Goal: Communication & Community: Answer question/provide support

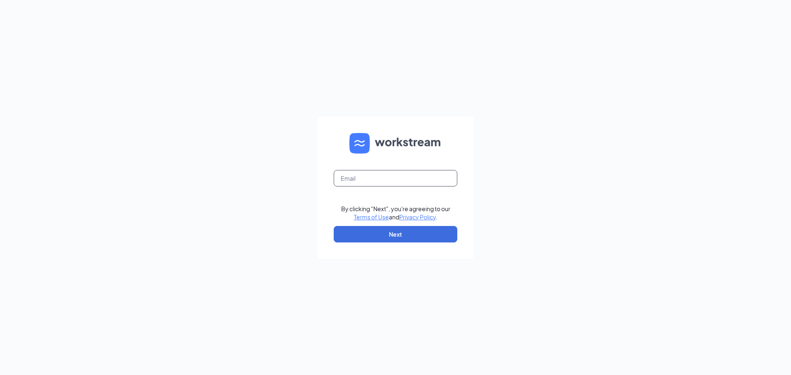
click at [411, 181] on input "text" at bounding box center [396, 178] width 124 height 16
type input "[EMAIL_ADDRESS][DOMAIN_NAME]"
click at [367, 230] on button "Next" at bounding box center [396, 234] width 124 height 16
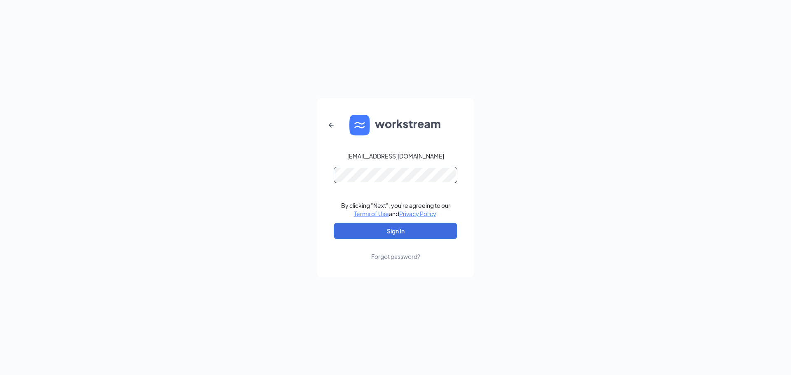
click at [334, 223] on button "Sign In" at bounding box center [396, 231] width 124 height 16
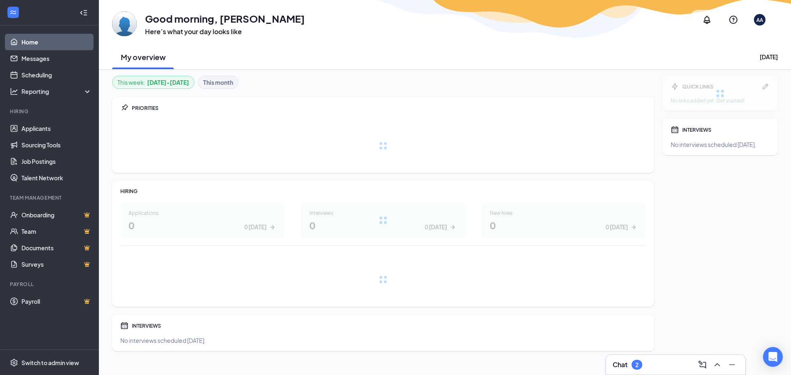
click at [726, 368] on button at bounding box center [732, 365] width 13 height 13
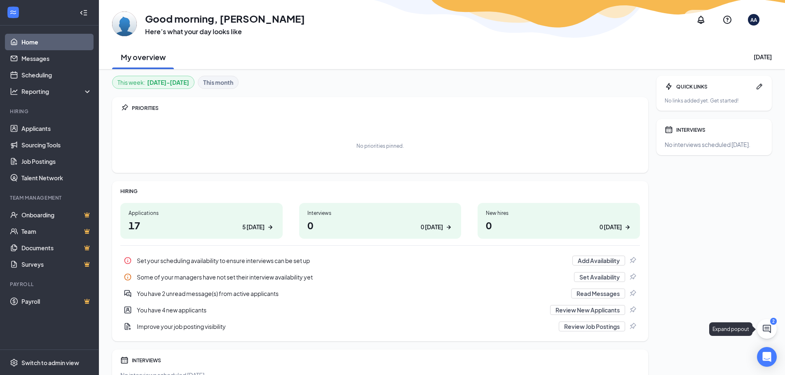
click at [769, 331] on icon "ChatActive" at bounding box center [767, 329] width 10 height 10
click at [642, 366] on div "Chat 2" at bounding box center [670, 365] width 126 height 13
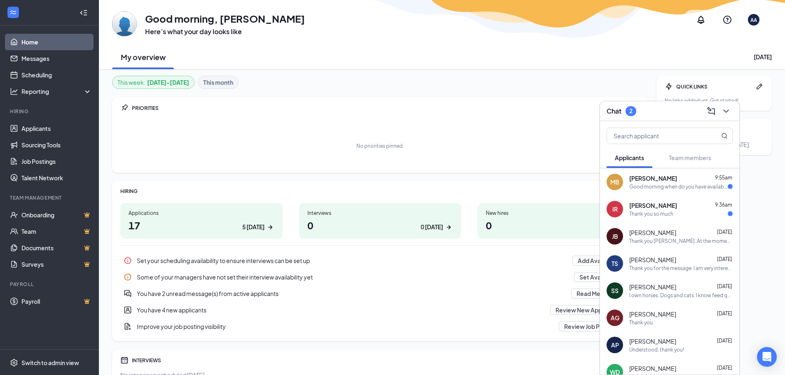
click at [654, 212] on div "Thank you so much" at bounding box center [651, 214] width 44 height 7
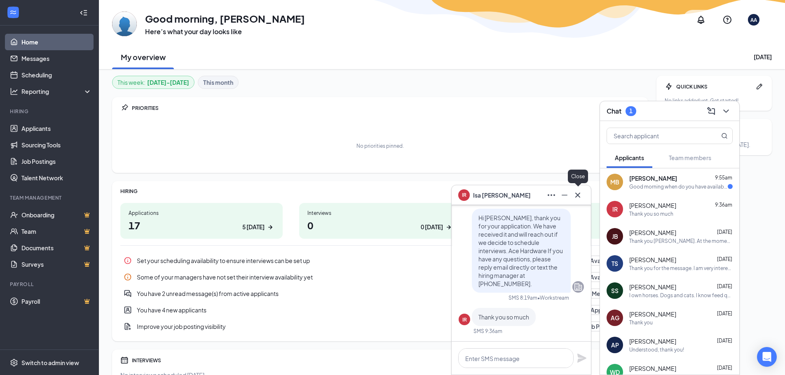
click at [579, 193] on icon "Cross" at bounding box center [577, 194] width 5 height 5
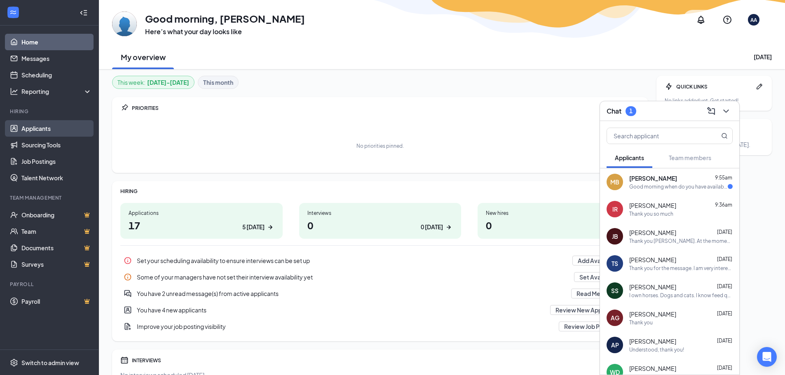
click at [38, 129] on link "Applicants" at bounding box center [56, 128] width 70 height 16
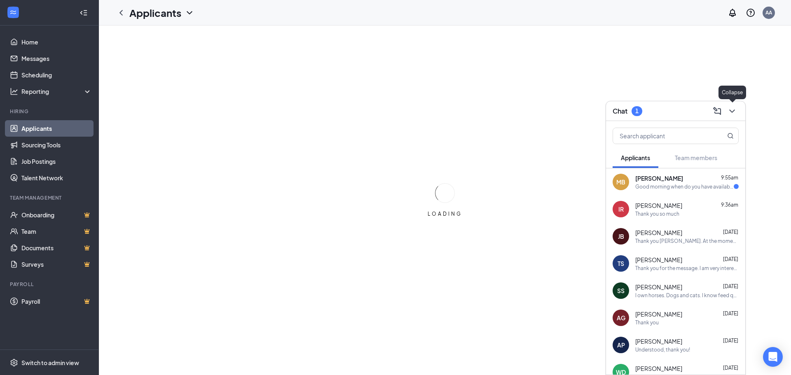
click at [733, 109] on icon "ChevronDown" at bounding box center [732, 111] width 10 height 10
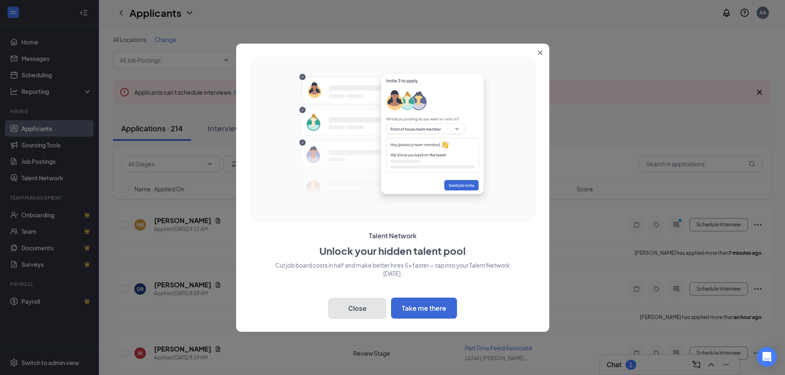
click at [357, 312] on button "Close" at bounding box center [357, 308] width 58 height 21
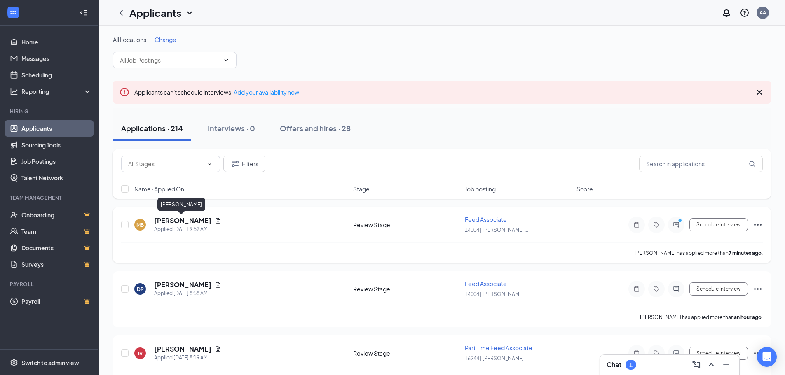
click at [176, 222] on h5 "[PERSON_NAME]" at bounding box center [182, 220] width 57 height 9
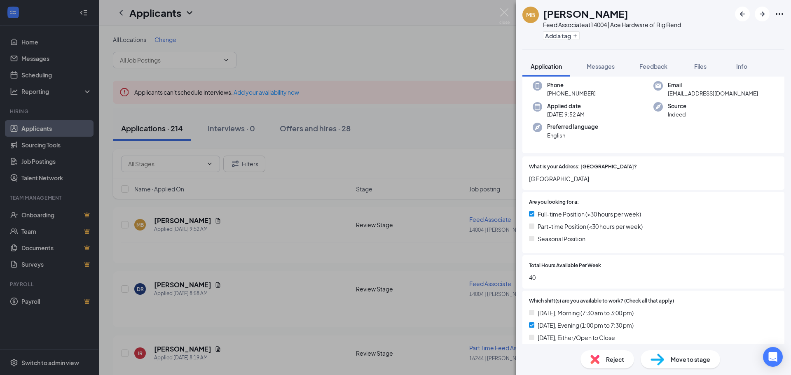
scroll to position [82, 0]
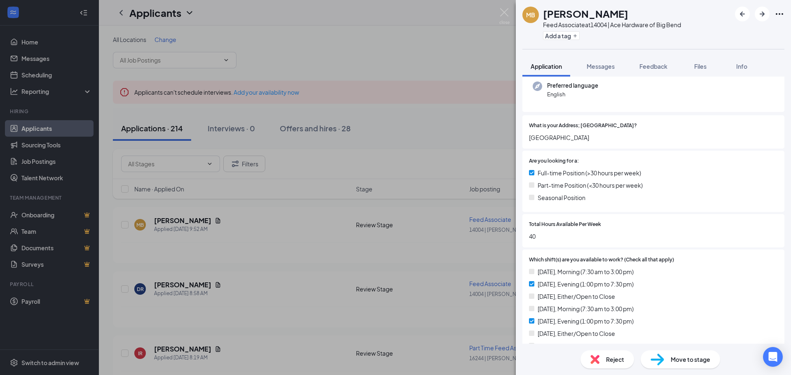
click at [601, 69] on span "Messages" at bounding box center [601, 66] width 28 height 7
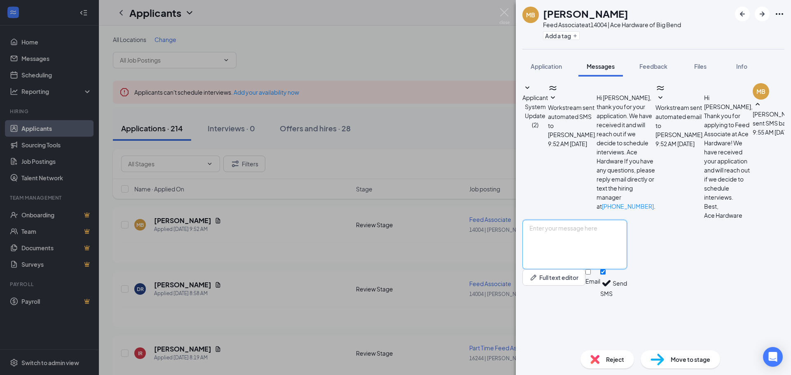
click at [611, 270] on textarea at bounding box center [575, 244] width 105 height 49
click at [552, 286] on button "Full text editor" at bounding box center [554, 278] width 63 height 16
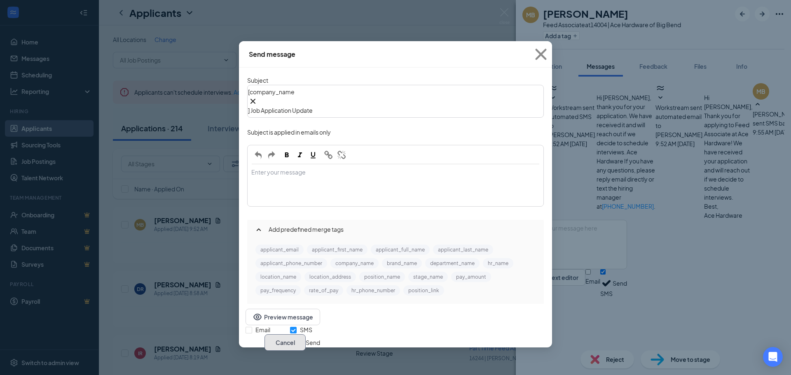
click at [306, 335] on button "Cancel" at bounding box center [285, 343] width 41 height 16
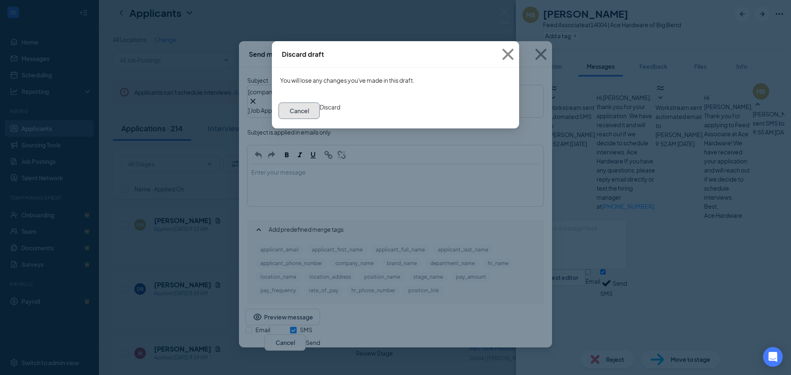
click at [320, 117] on button "Cancel" at bounding box center [299, 111] width 41 height 16
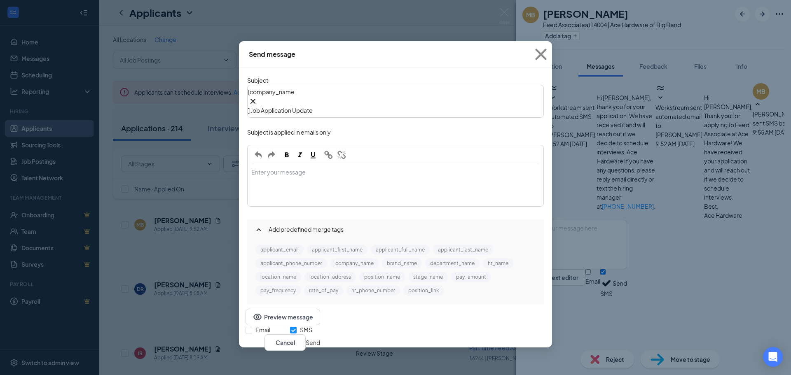
click at [257, 232] on icon "SmallChevronUp" at bounding box center [259, 230] width 10 height 10
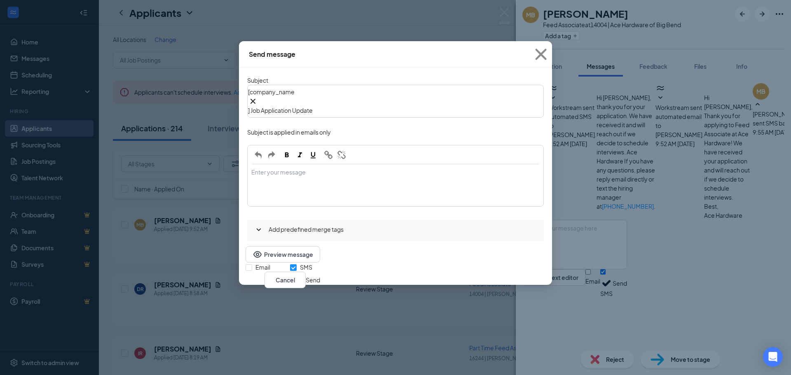
click at [257, 232] on icon "SmallChevronDown" at bounding box center [259, 230] width 10 height 10
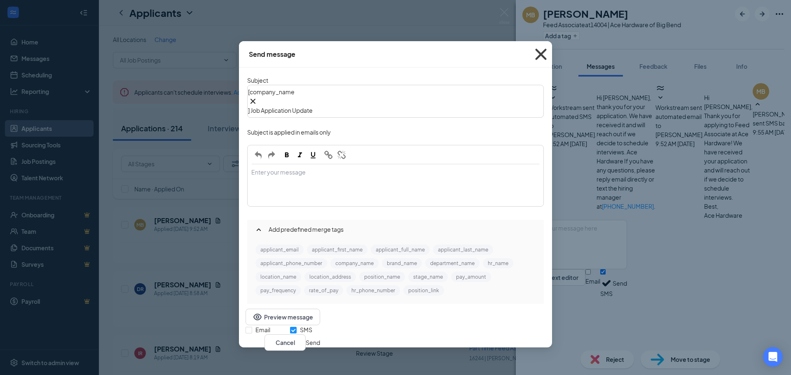
click at [539, 54] on icon "Cross" at bounding box center [541, 54] width 22 height 22
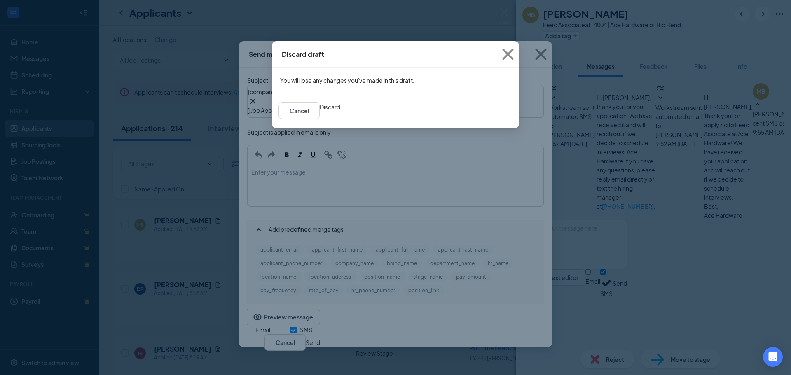
click at [340, 112] on button "Discard" at bounding box center [330, 107] width 21 height 9
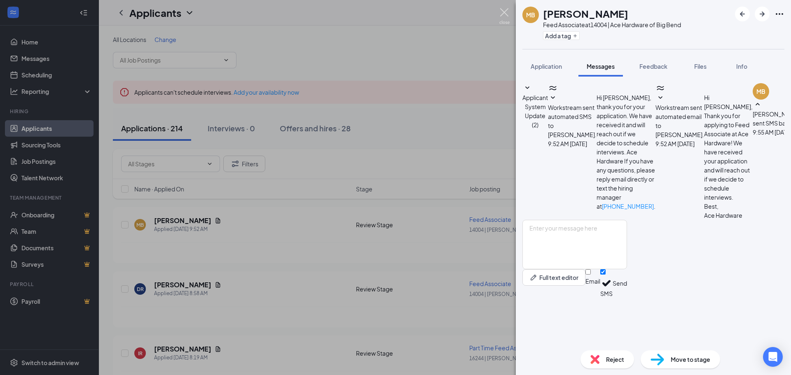
click at [503, 14] on img at bounding box center [504, 16] width 10 height 16
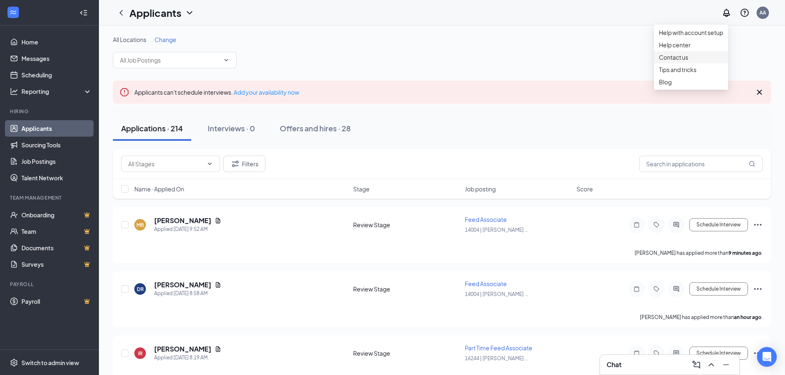
click at [668, 61] on div "Contact us" at bounding box center [691, 57] width 64 height 8
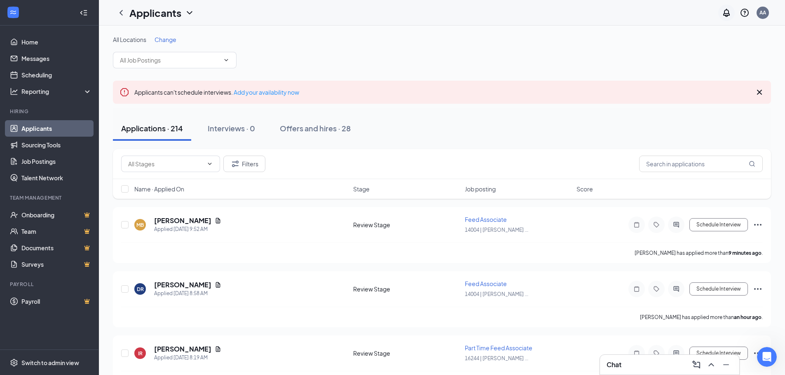
click at [727, 13] on icon "Notifications" at bounding box center [727, 13] width 10 height 10
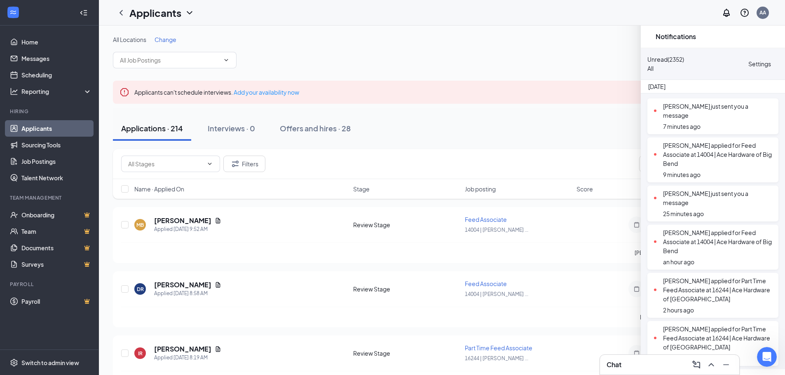
click at [651, 37] on icon "Cross" at bounding box center [651, 37] width 0 height 0
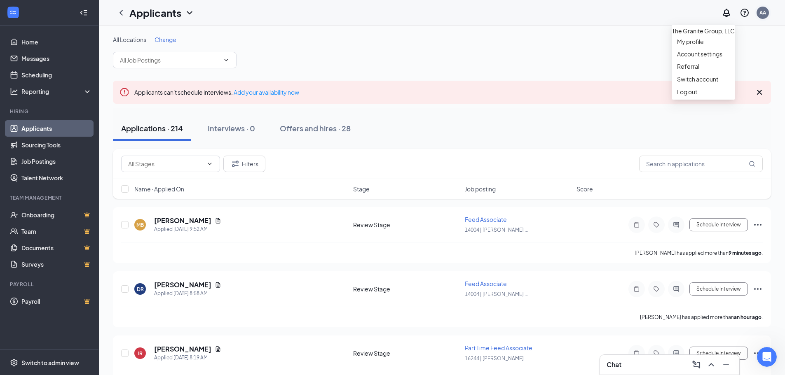
click at [764, 12] on div "AA" at bounding box center [763, 12] width 7 height 7
click at [742, 13] on icon "QuestionInfo" at bounding box center [745, 13] width 10 height 10
click at [677, 49] on link "Help center" at bounding box center [691, 45] width 64 height 8
click at [743, 14] on icon "QuestionInfo" at bounding box center [745, 13] width 10 height 10
click at [679, 61] on div "Contact us" at bounding box center [691, 57] width 64 height 8
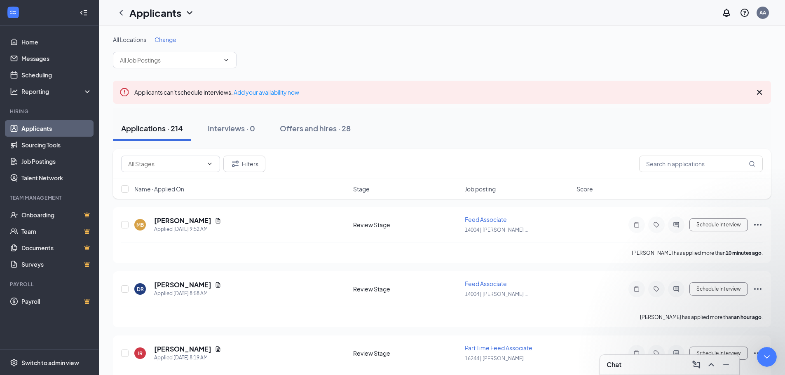
scroll to position [47, 0]
type textarea "I just wanted to send a suggestion. I get frequent messages from applicants ask…"
click at [696, 366] on icon "ComposeMessage" at bounding box center [697, 365] width 10 height 10
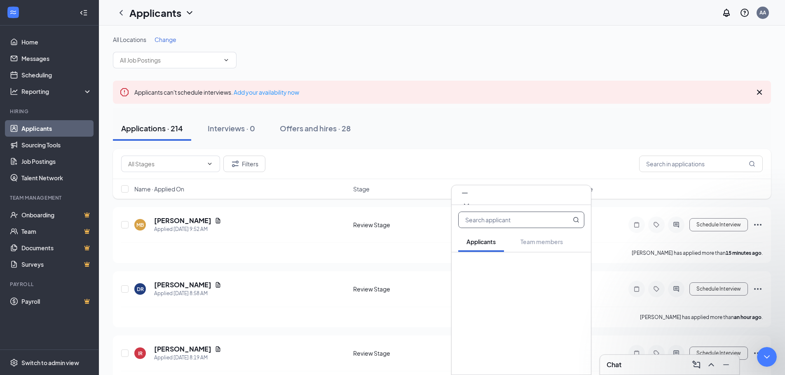
click at [469, 204] on icon "Cross" at bounding box center [466, 206] width 5 height 5
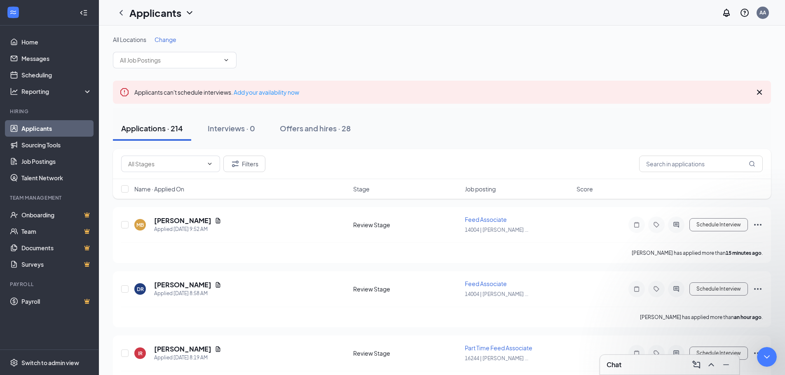
click at [657, 365] on div "Chat" at bounding box center [670, 365] width 126 height 13
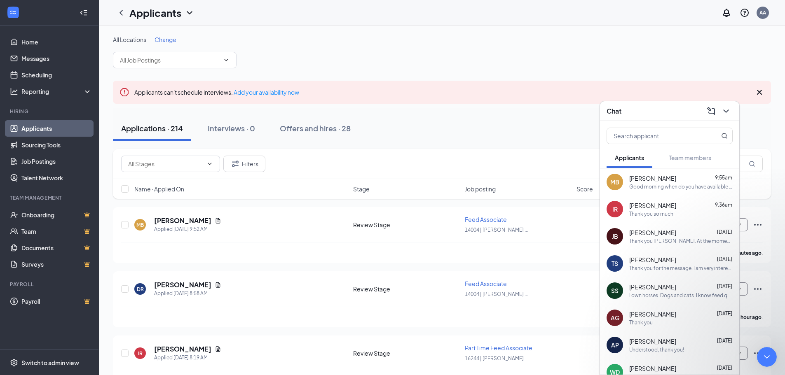
click at [609, 184] on div "MB" at bounding box center [615, 182] width 16 height 16
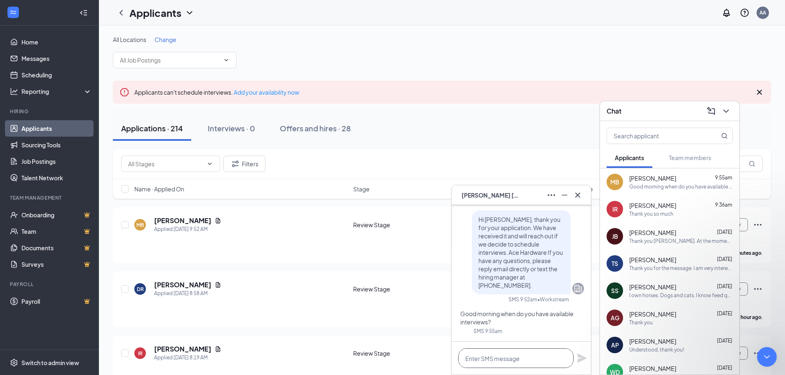
click at [504, 356] on textarea at bounding box center [515, 359] width 115 height 20
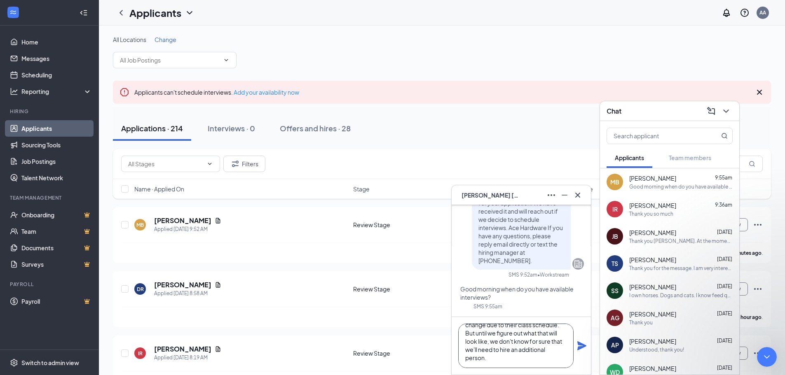
scroll to position [34, 0]
type textarea "At the moment, we are not scheduling interviews for this role. We do have someo…"
click at [583, 346] on icon "Plane" at bounding box center [582, 346] width 10 height 10
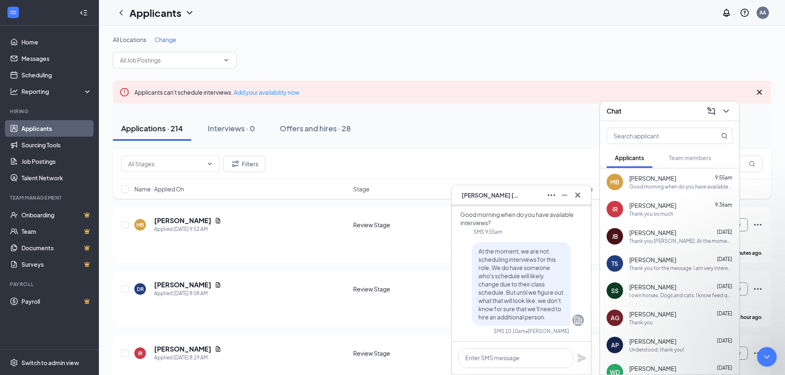
scroll to position [0, 0]
click at [581, 198] on icon "Cross" at bounding box center [578, 195] width 10 height 10
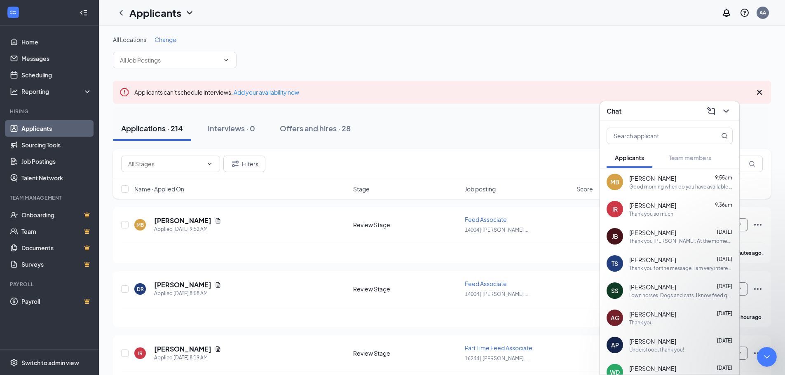
click at [605, 109] on div "Chat" at bounding box center [669, 111] width 139 height 20
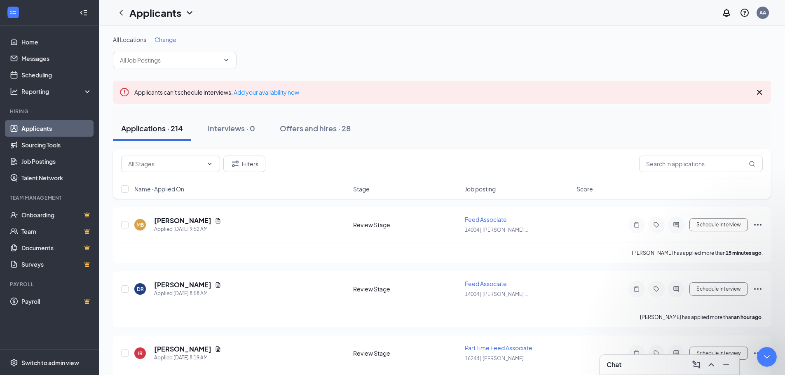
scroll to position [249, 0]
type textarea "Thank you [PERSON_NAME], no need to apologize. I just thought it would be a hel…"
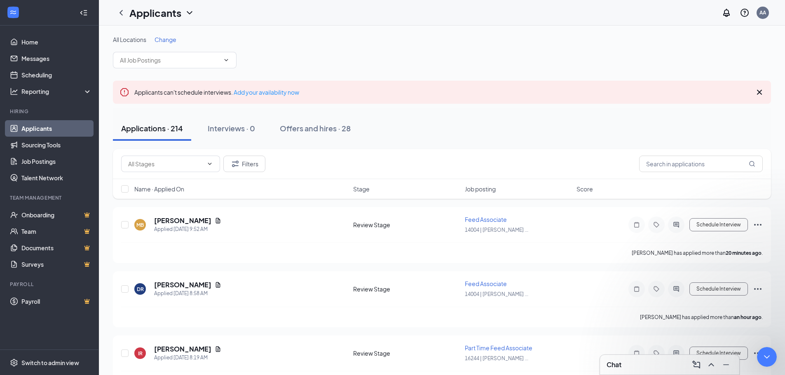
scroll to position [298, 0]
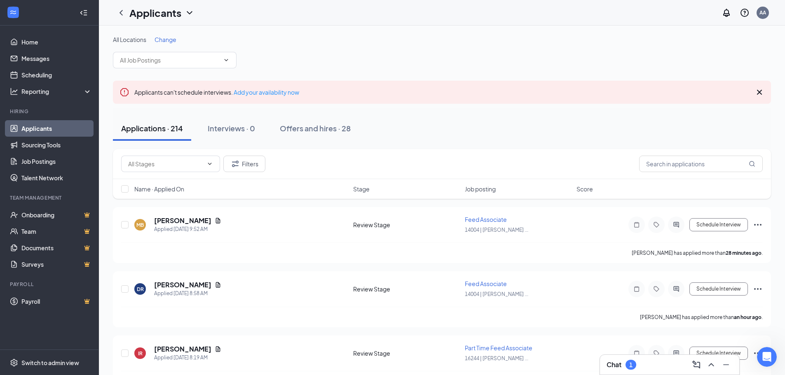
click at [676, 368] on div "Chat 1" at bounding box center [670, 365] width 126 height 13
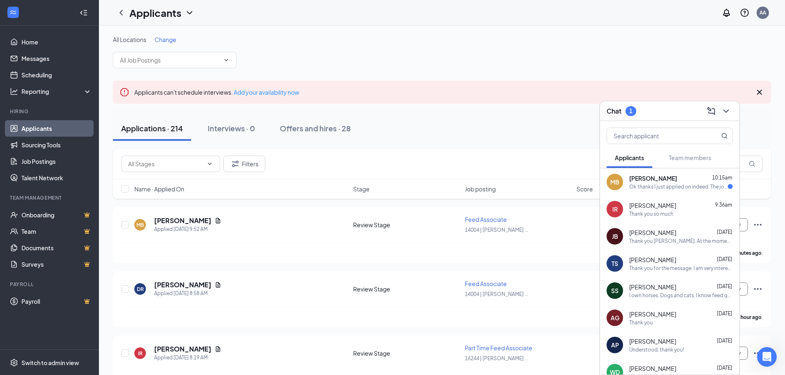
click at [663, 191] on div "MB [PERSON_NAME] 10:15am Ok thanks I just applied on indeed. The job post was s…" at bounding box center [669, 182] width 139 height 27
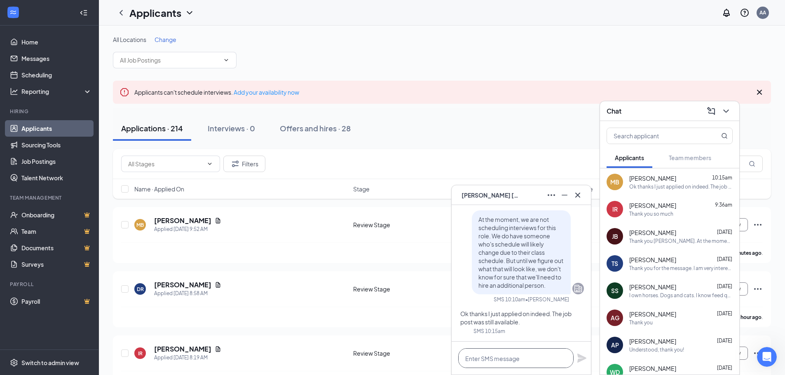
click at [495, 355] on textarea at bounding box center [515, 359] width 115 height 20
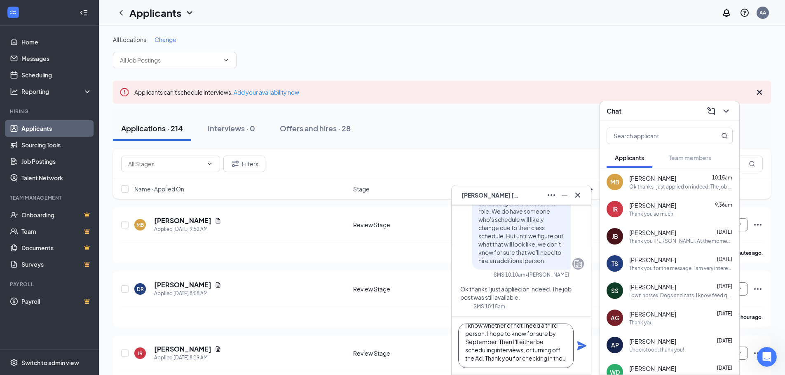
scroll to position [33, 0]
type textarea "Yes, it was open, we did hire a couple folks. Now I'm just leaving it open unti…"
click at [584, 345] on icon "Plane" at bounding box center [582, 346] width 10 height 10
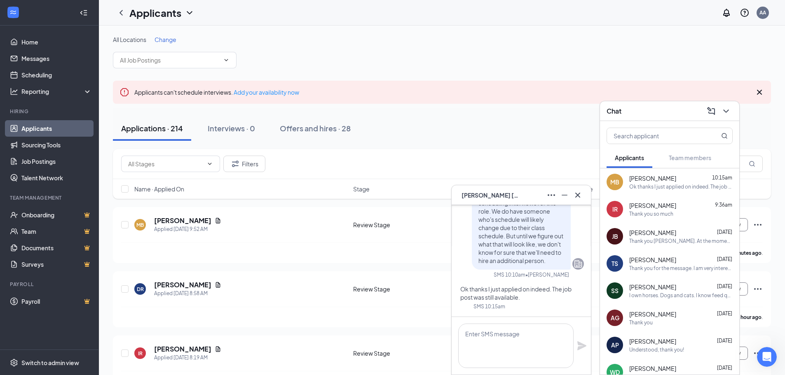
scroll to position [0, 0]
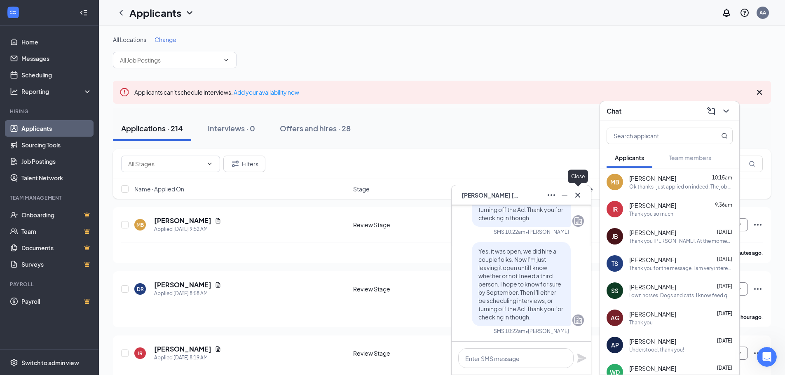
click at [576, 195] on icon "Cross" at bounding box center [578, 195] width 10 height 10
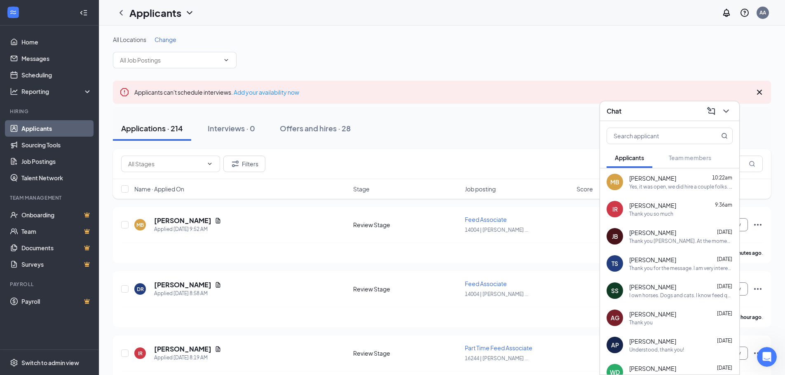
click at [648, 188] on div "Yes, it was open, we did hire a couple folks. Now I'm just leaving it open unti…" at bounding box center [680, 186] width 103 height 7
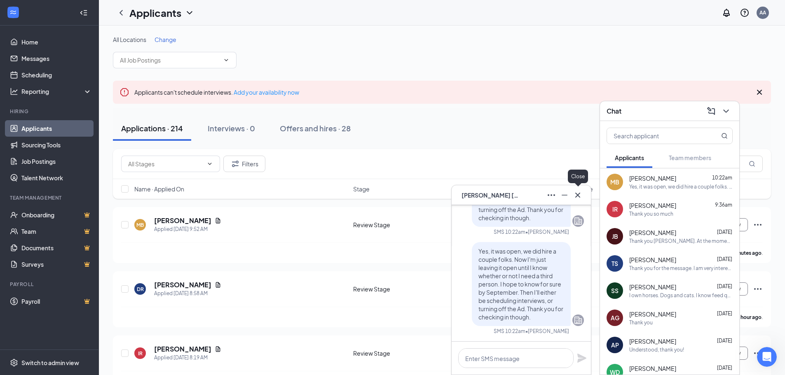
click at [581, 193] on icon "Cross" at bounding box center [578, 195] width 10 height 10
